Goal: Task Accomplishment & Management: Complete application form

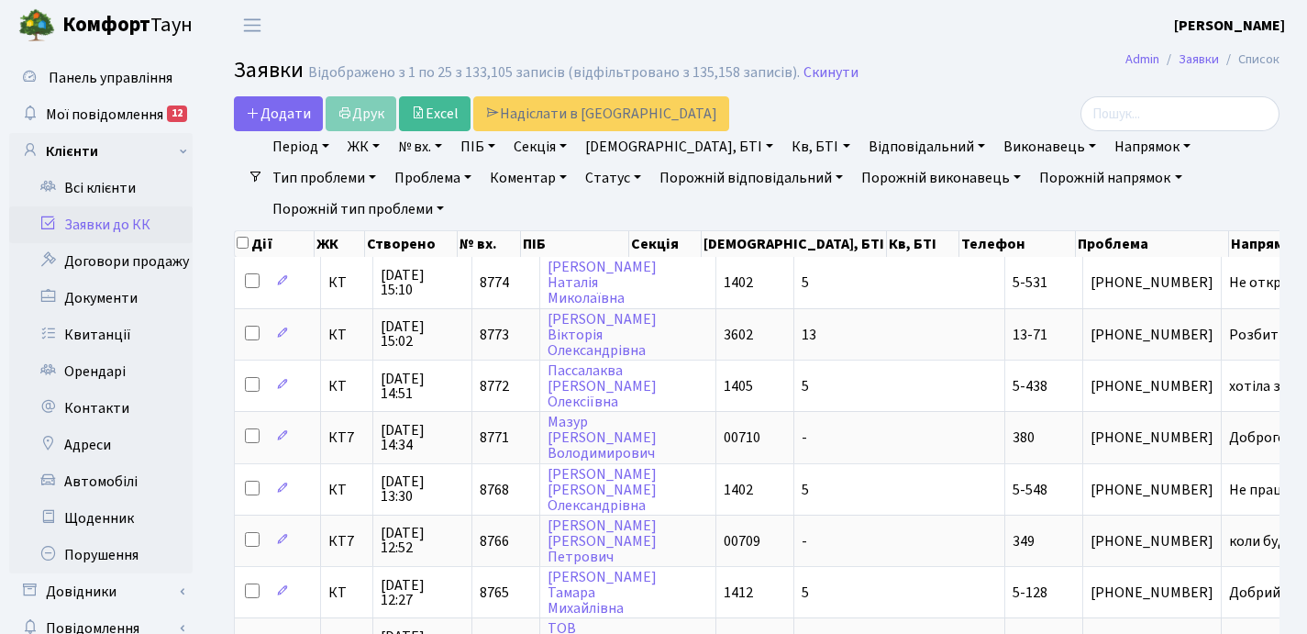
select select "25"
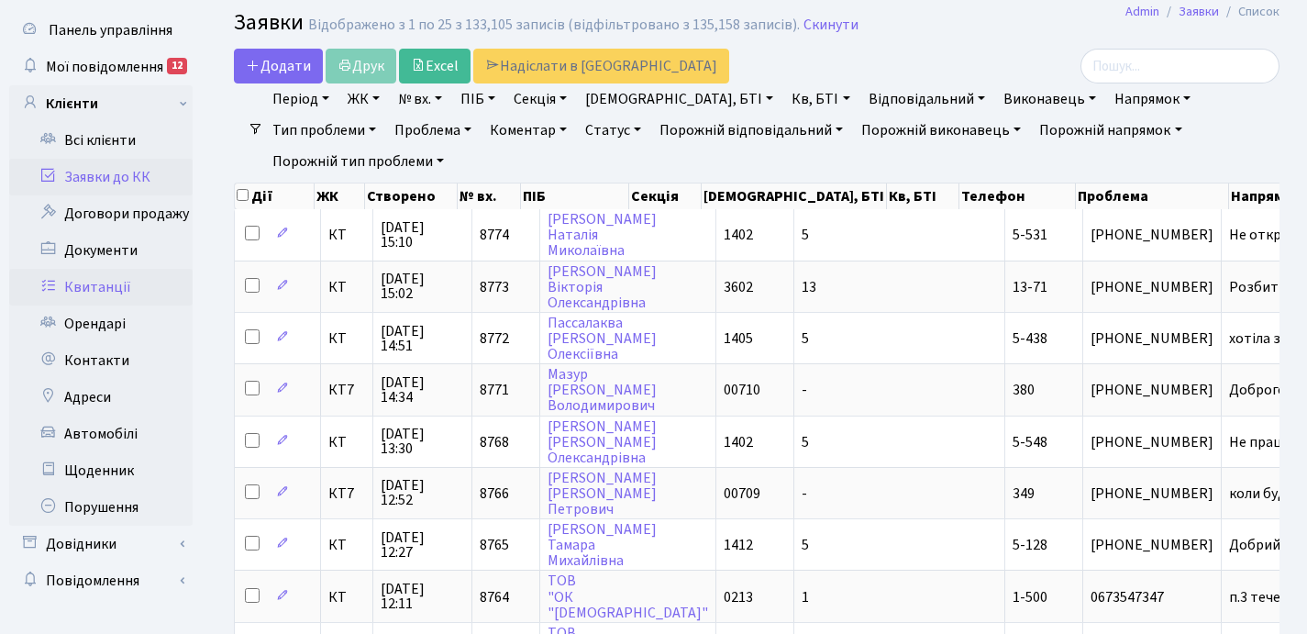
scroll to position [48, 0]
click at [101, 323] on link "Орендарі" at bounding box center [100, 323] width 183 height 37
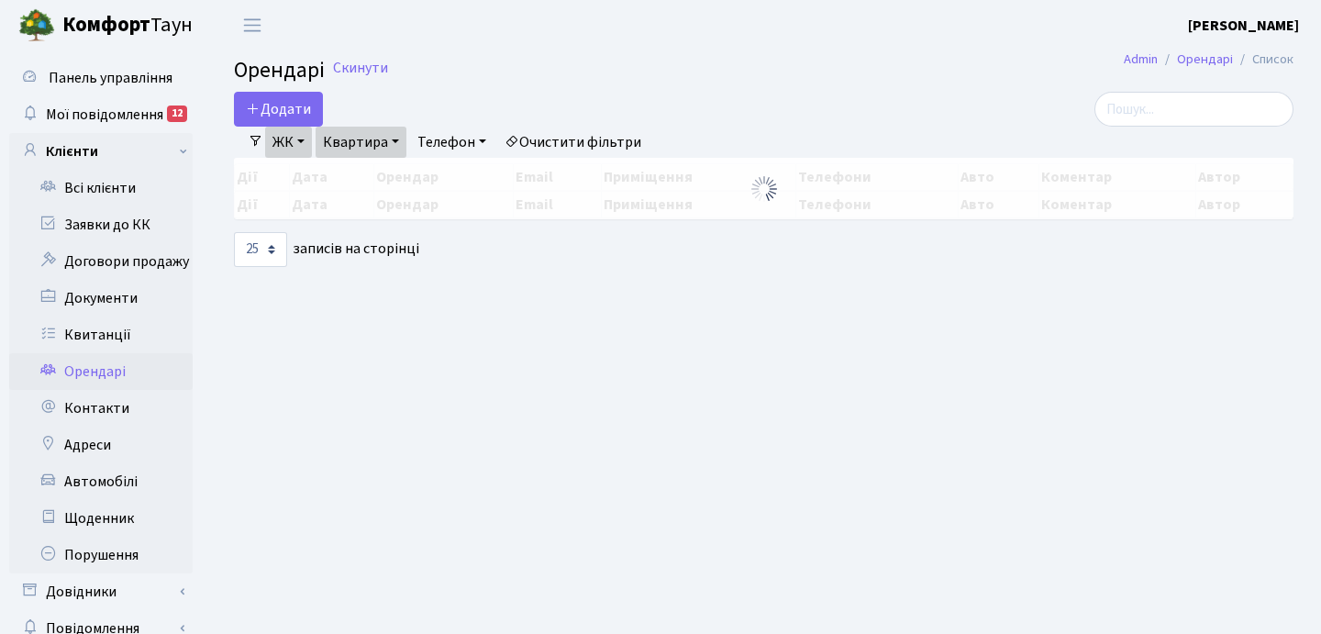
select select "25"
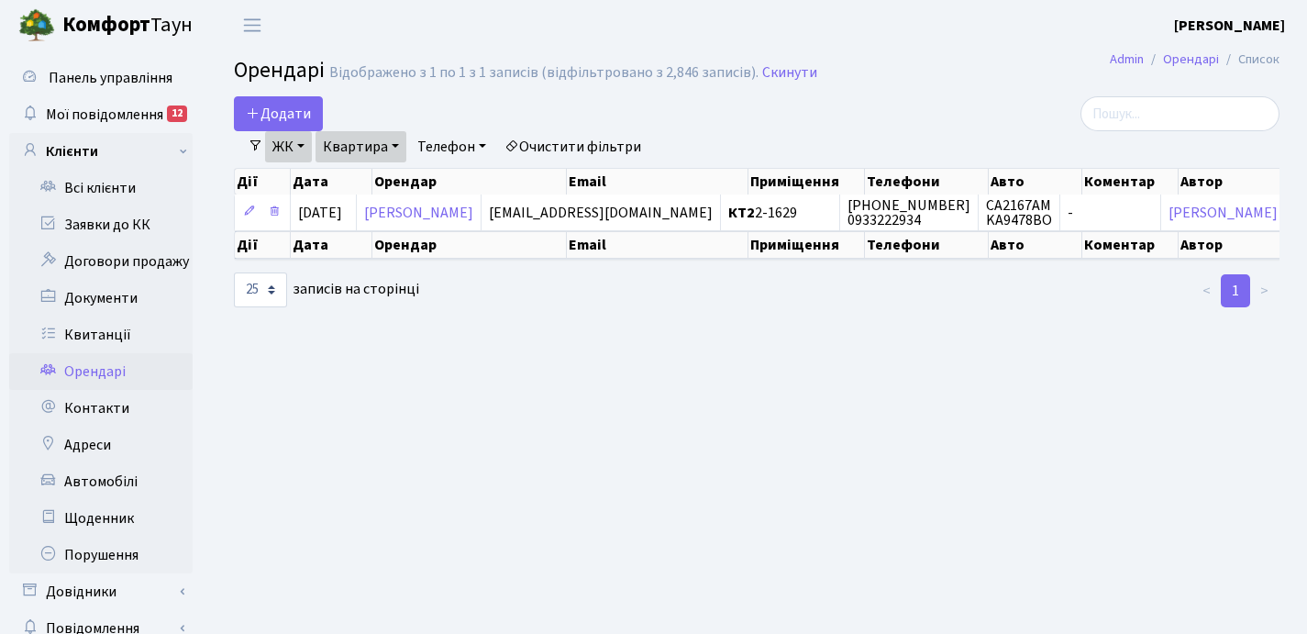
click at [398, 142] on link "Квартира" at bounding box center [360, 146] width 91 height 31
click at [381, 184] on input "2-1629" at bounding box center [369, 182] width 107 height 35
type input "2"
type input "136"
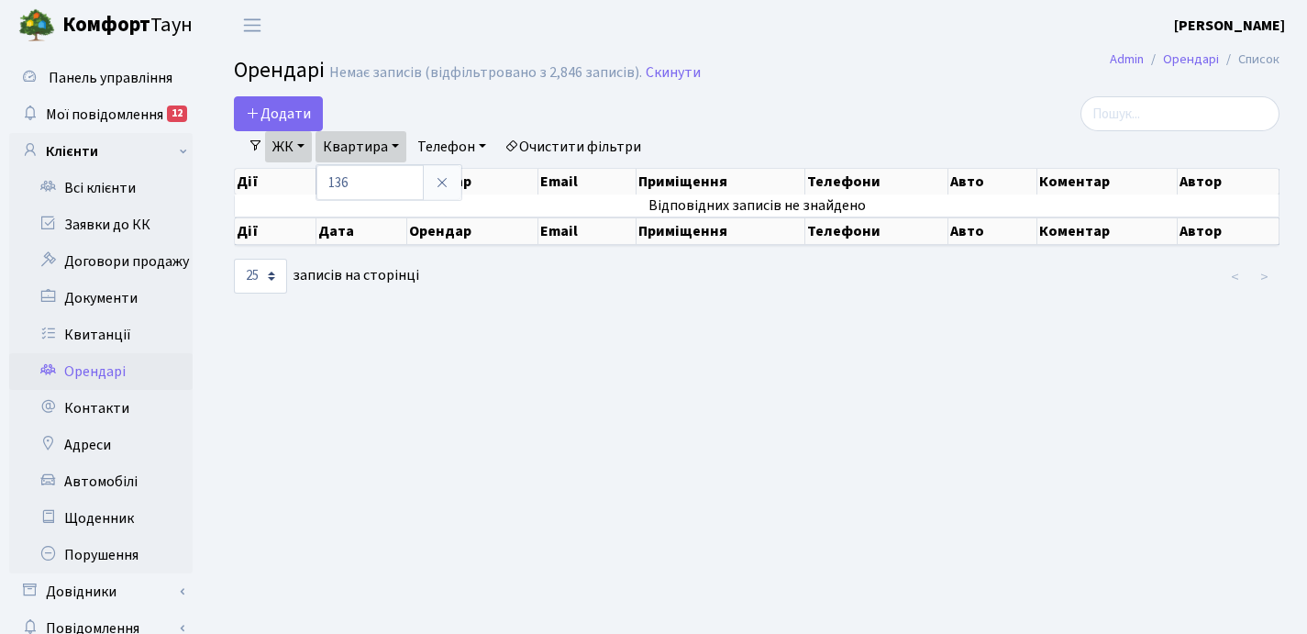
click at [301, 144] on link "ЖК" at bounding box center [288, 146] width 47 height 31
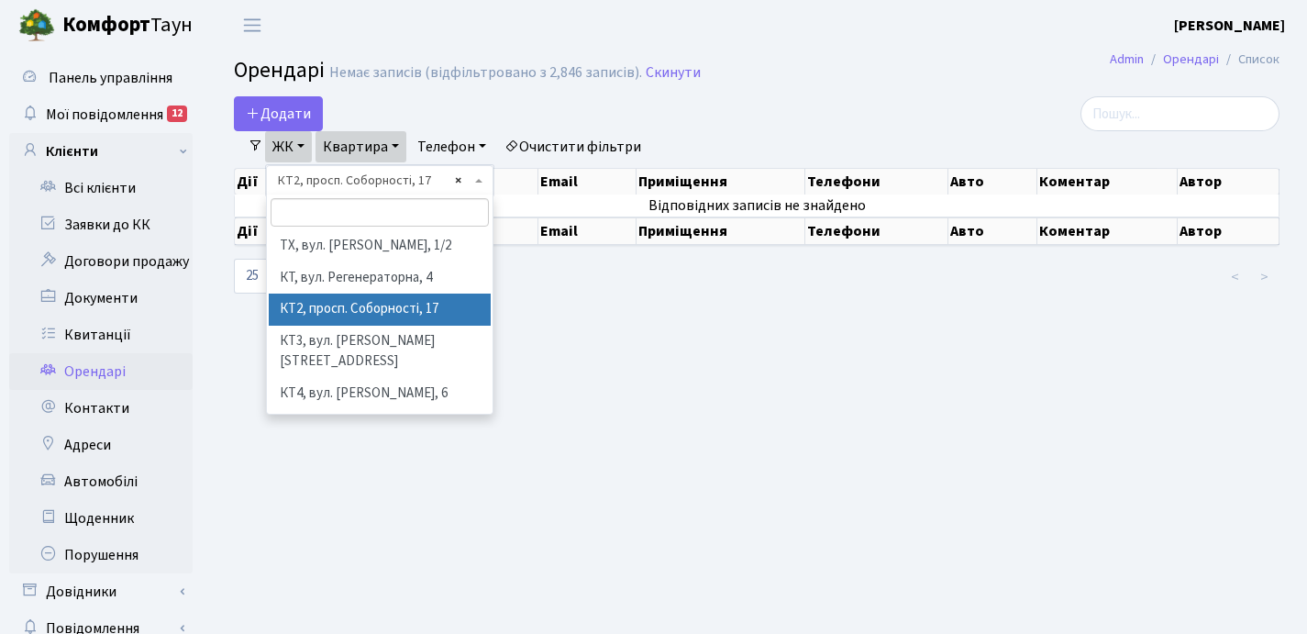
select select "295"
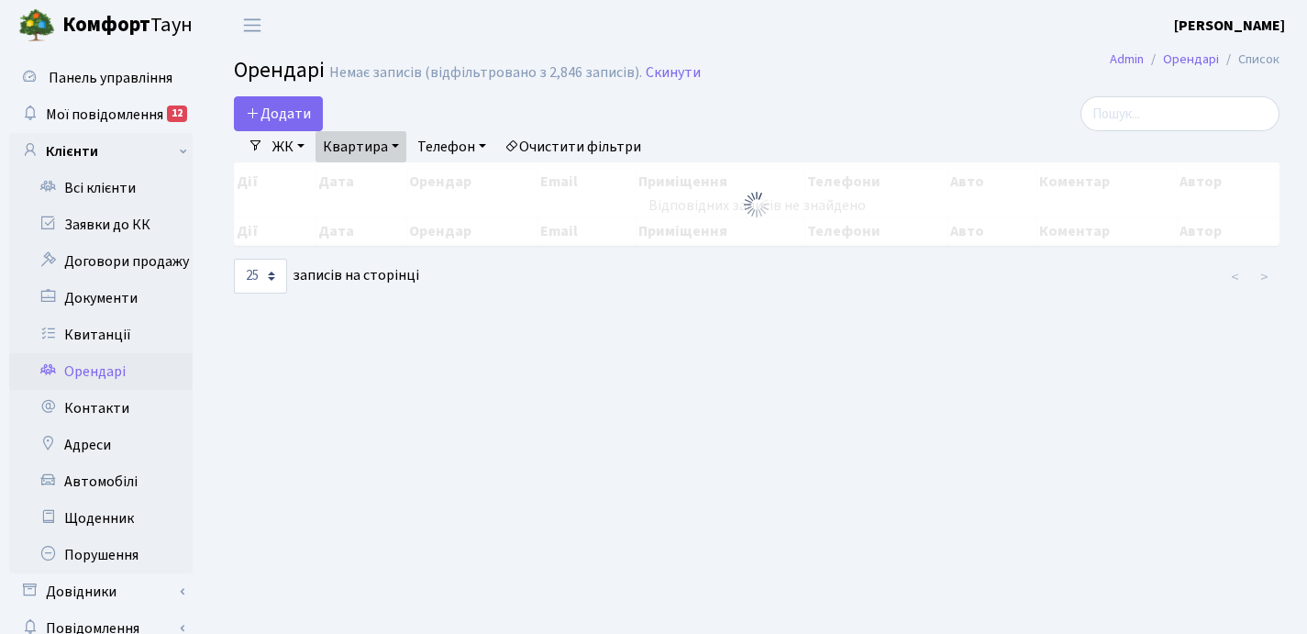
click at [456, 178] on div "Додати Фільтри ЖК - ТХ, вул. Ділова, 1/2 КТ, вул. Регенераторна, 4 КТ2, просп. …" at bounding box center [756, 195] width 1073 height 199
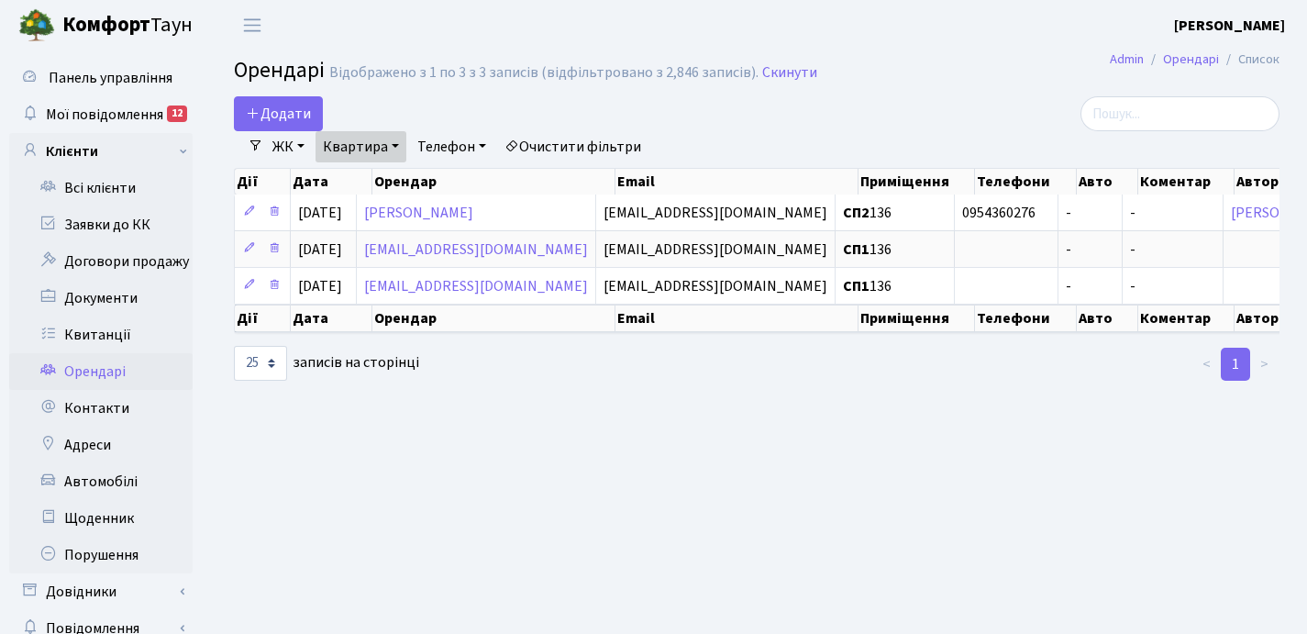
click at [303, 146] on link "ЖК" at bounding box center [288, 146] width 47 height 31
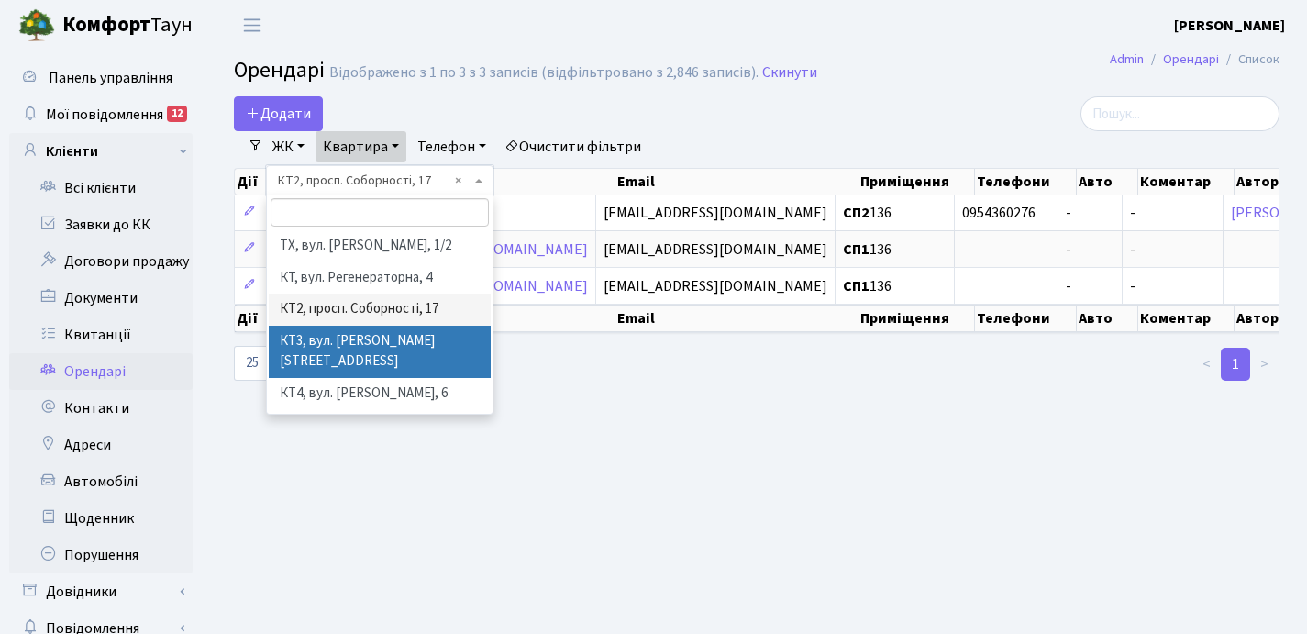
scroll to position [4, 0]
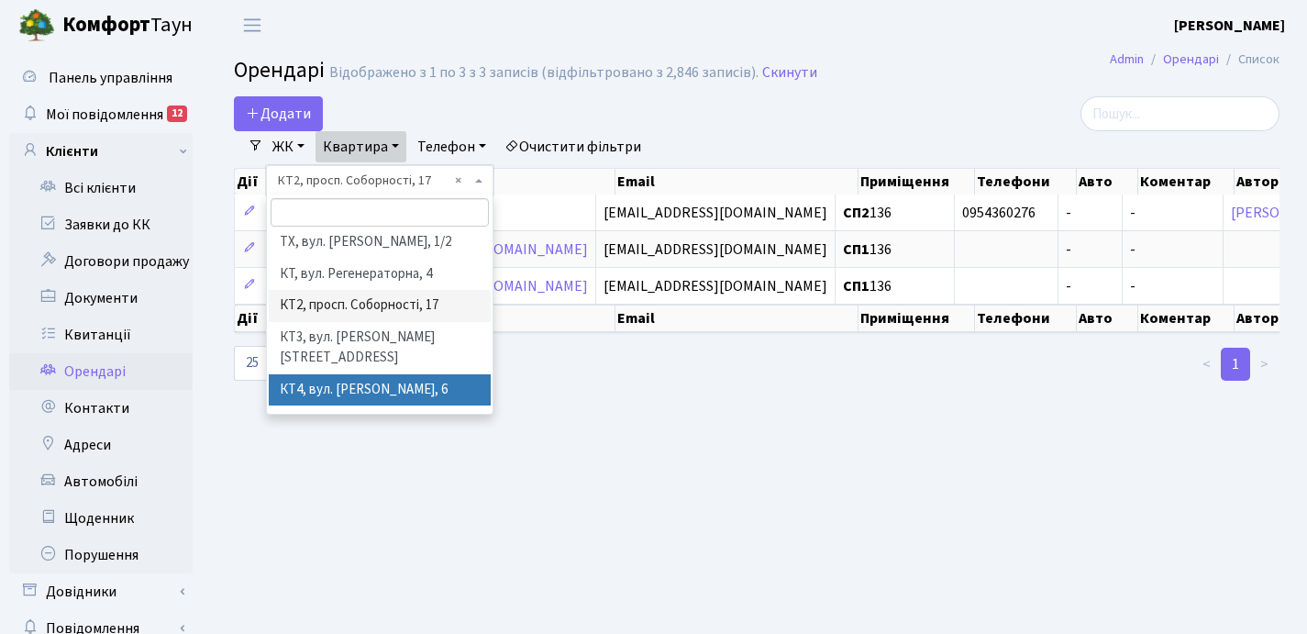
click at [356, 378] on li "КТ4, вул. [PERSON_NAME], 6" at bounding box center [380, 390] width 222 height 32
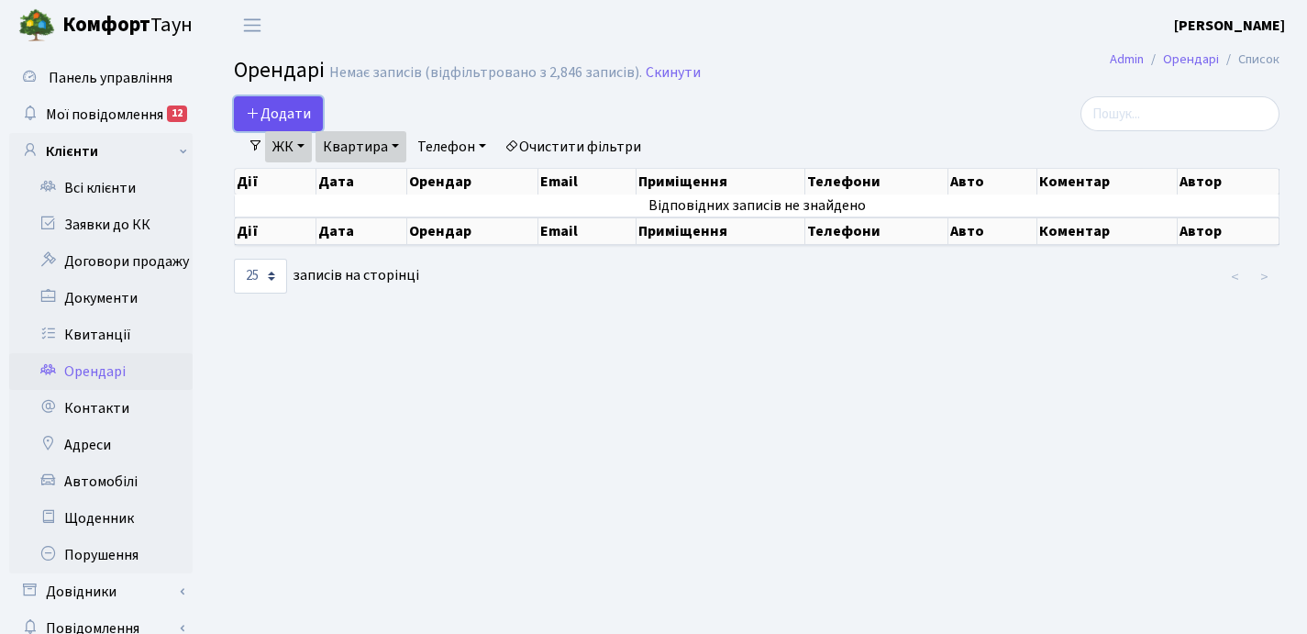
click at [280, 112] on span "Додати" at bounding box center [278, 114] width 65 height 20
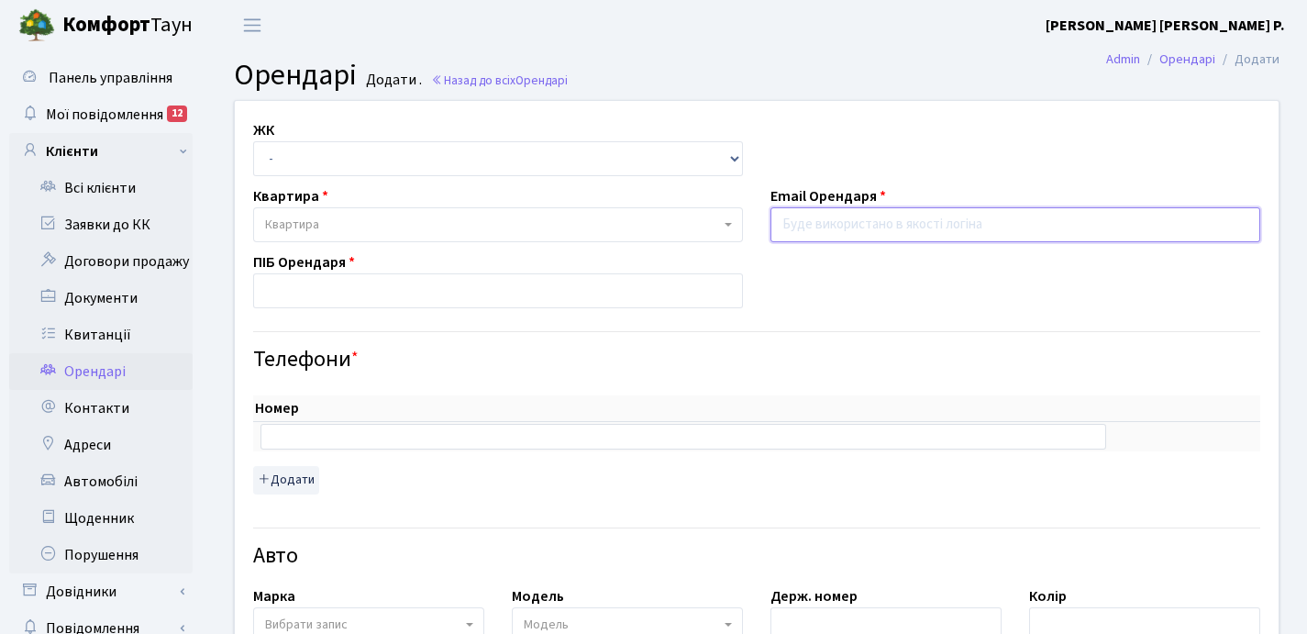
click at [824, 224] on input "email" at bounding box center [1015, 224] width 490 height 35
paste input "[EMAIL_ADDRESS][DOMAIN_NAME]"
type input "[EMAIL_ADDRESS][DOMAIN_NAME]"
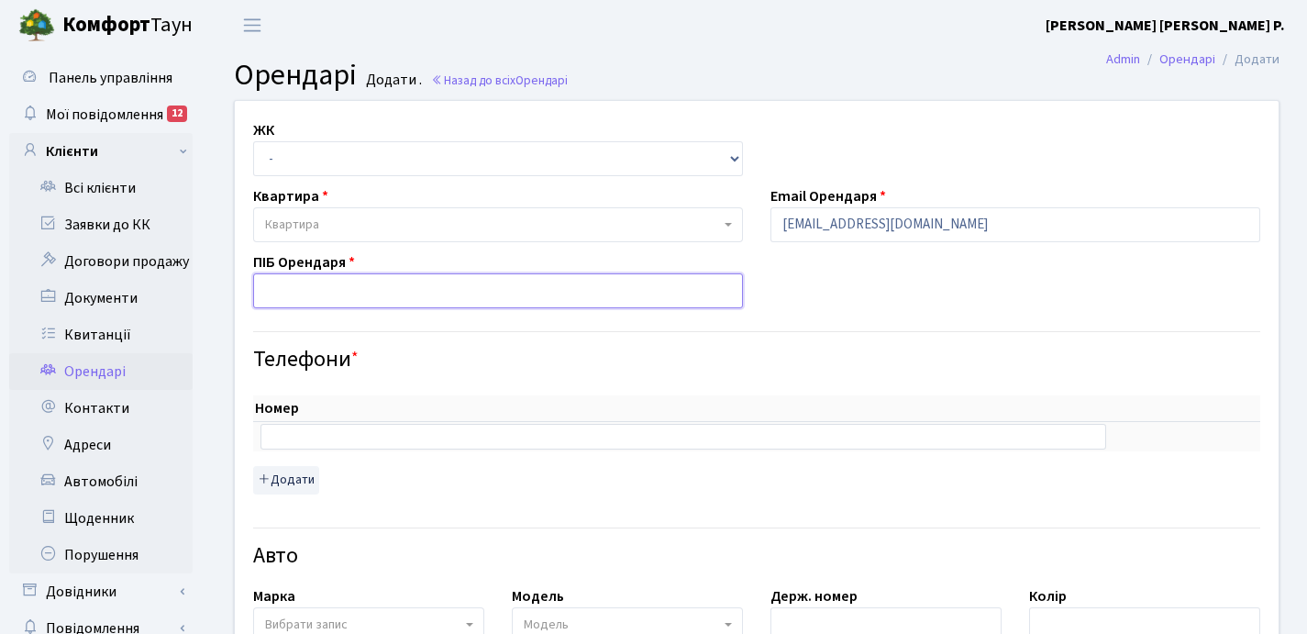
click at [362, 294] on input "text" at bounding box center [498, 290] width 490 height 35
type input "Ломан-[PERSON_NAME]"
click at [349, 220] on span "Квартира" at bounding box center [492, 225] width 455 height 18
type input "136"
click at [376, 157] on select "- ТХ, вул. [STREET_ADDRESS] Регенераторна, 4 КТ2, просп. [STREET_ADDRESS] [STRE…" at bounding box center [498, 158] width 490 height 35
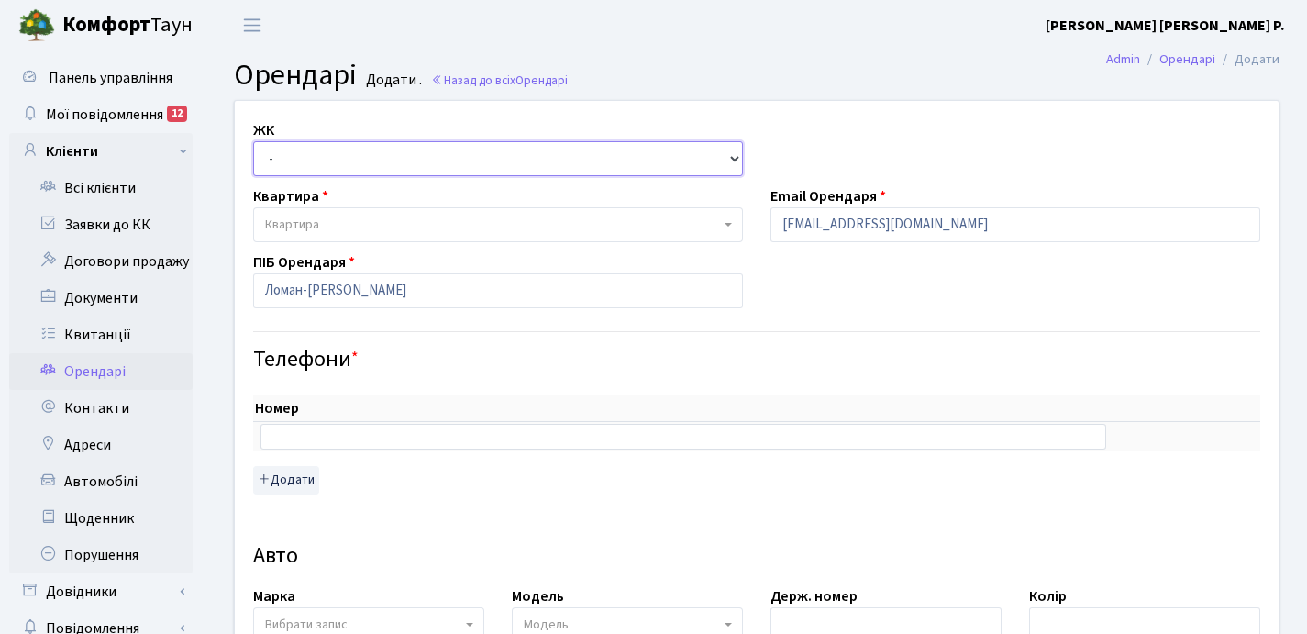
select select "302"
click at [253, 141] on select "- ТХ, вул. [STREET_ADDRESS] Регенераторна, 4 КТ2, просп. [STREET_ADDRESS] [STRE…" at bounding box center [498, 158] width 490 height 35
click at [353, 225] on span "Квартира" at bounding box center [492, 225] width 455 height 18
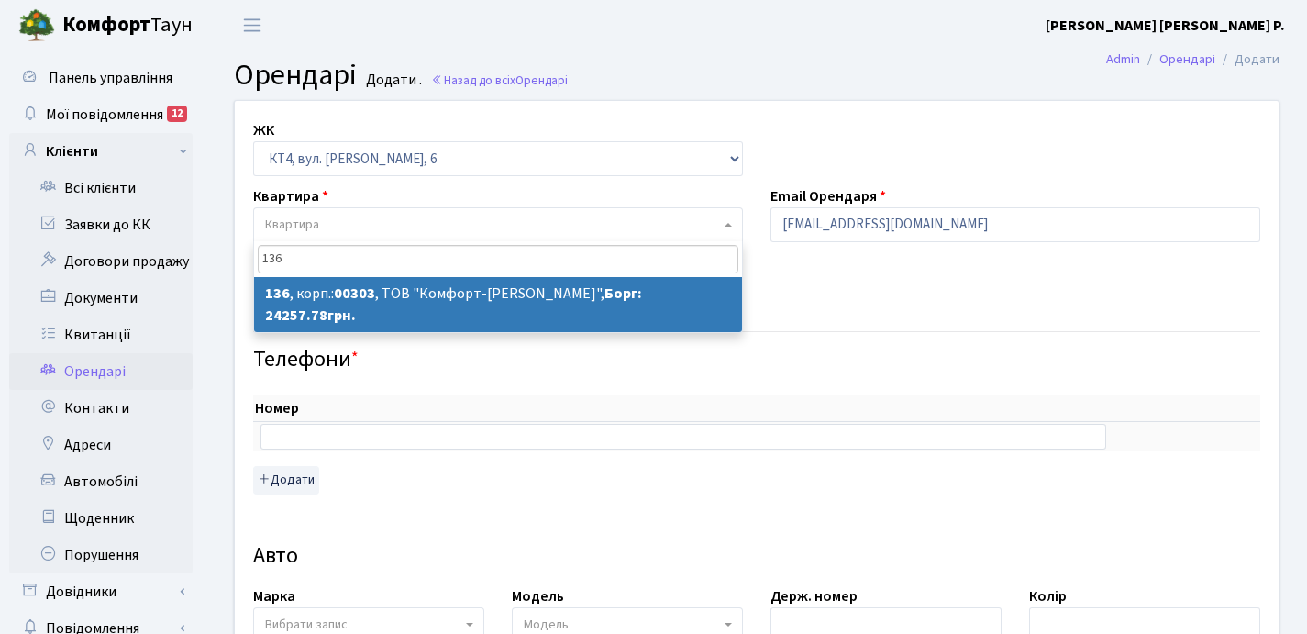
type input "136"
select select "16862"
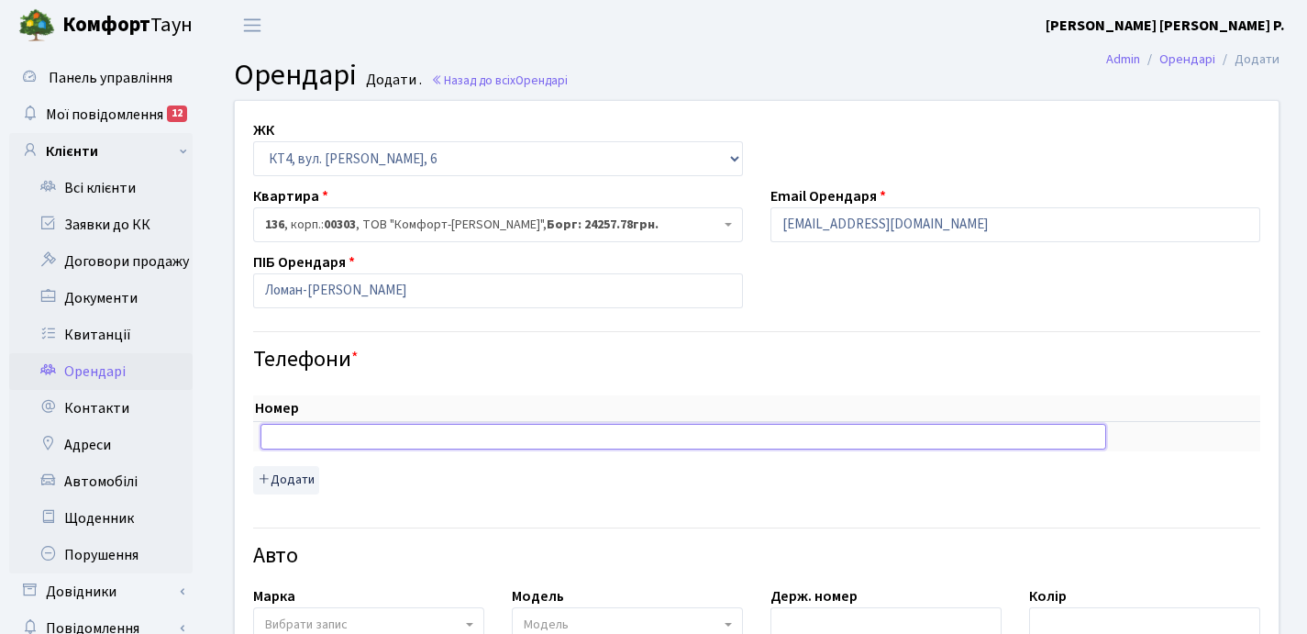
click at [299, 434] on input "text" at bounding box center [683, 437] width 846 height 26
paste input "[PHONE_NUMBER]"
click at [286, 437] on input "[PHONE_NUMBER]" at bounding box center [683, 437] width 846 height 26
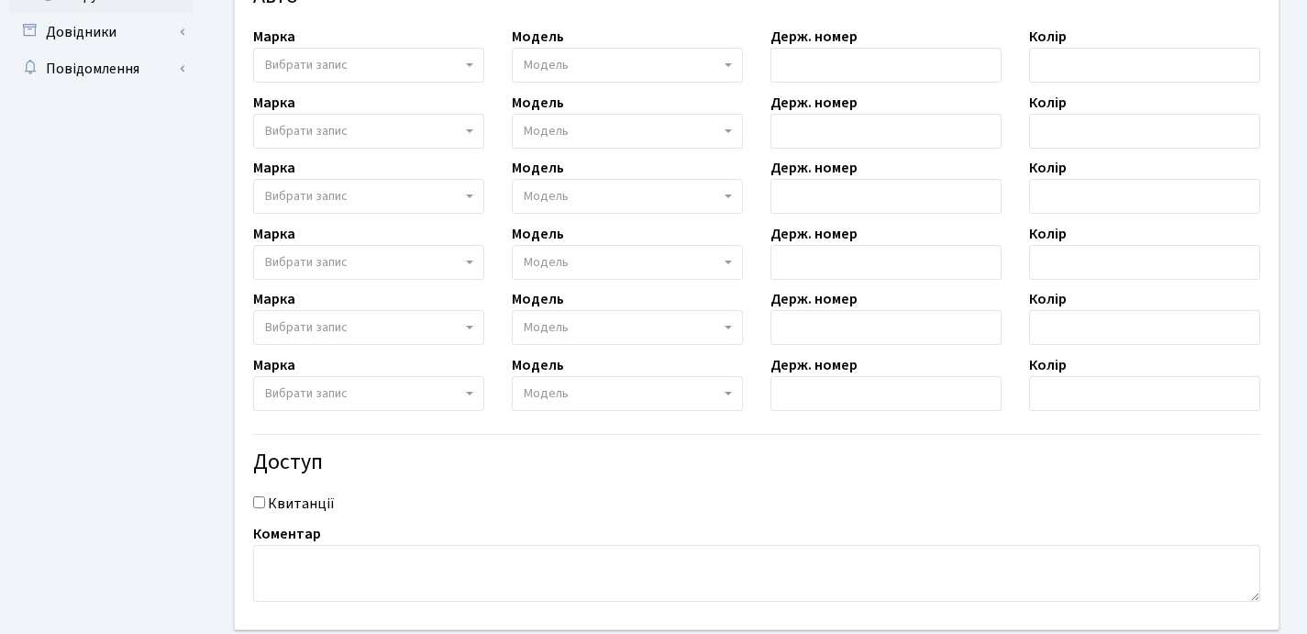
scroll to position [636, 0]
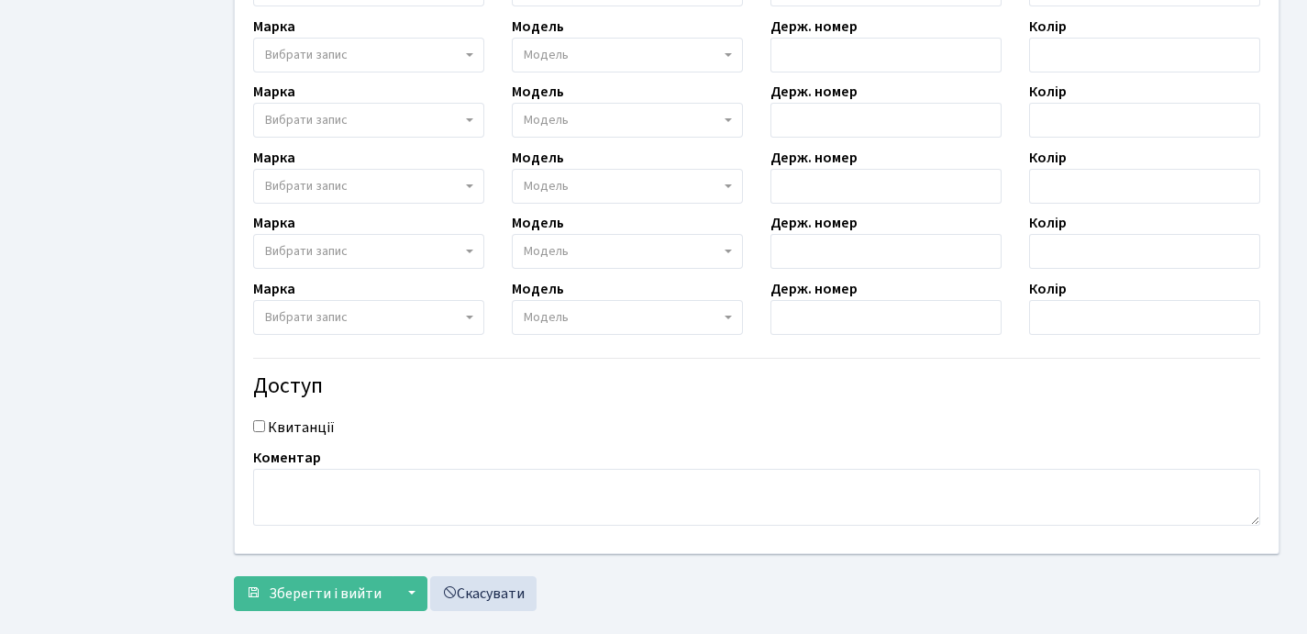
type input "0675554105"
click at [258, 428] on input "Квитанції" at bounding box center [259, 426] width 12 height 12
checkbox input "true"
click at [304, 591] on span "Зберегти і вийти" at bounding box center [325, 593] width 113 height 20
